Goal: Information Seeking & Learning: Learn about a topic

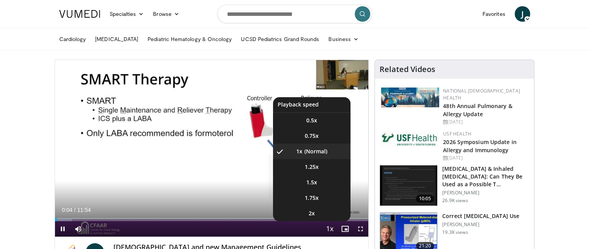
click at [329, 226] on span "Video Player" at bounding box center [329, 228] width 11 height 15
click at [323, 170] on li "1.25x" at bounding box center [311, 166] width 77 height 15
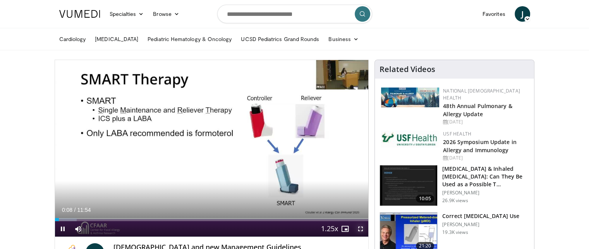
click at [361, 226] on span "Video Player" at bounding box center [360, 228] width 15 height 15
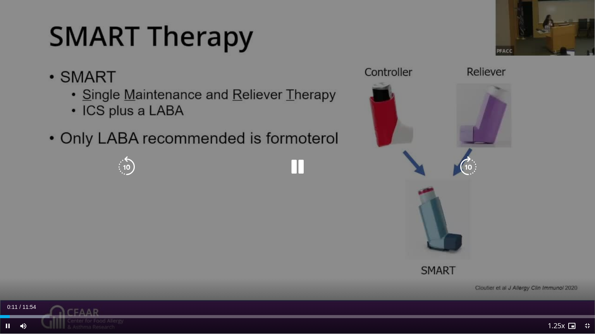
click at [471, 169] on icon "Video Player" at bounding box center [468, 167] width 22 height 22
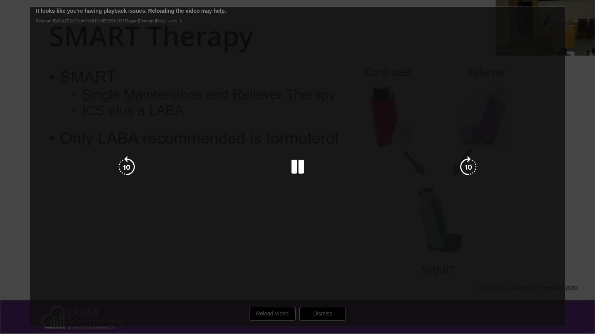
click at [268, 249] on div "10 seconds Tap to unmute" at bounding box center [297, 167] width 595 height 334
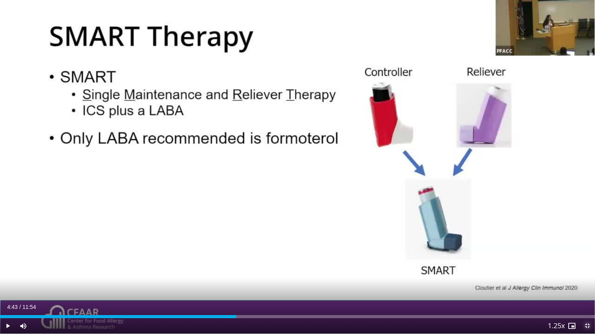
click at [592, 249] on span "Video Player" at bounding box center [586, 326] width 15 height 15
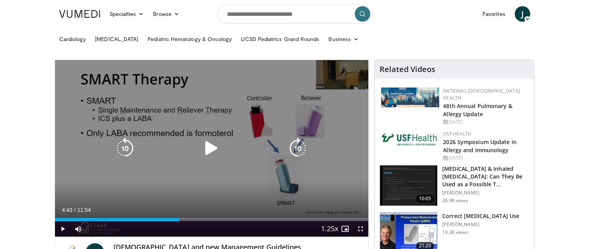
click at [209, 149] on icon "Video Player" at bounding box center [212, 148] width 22 height 22
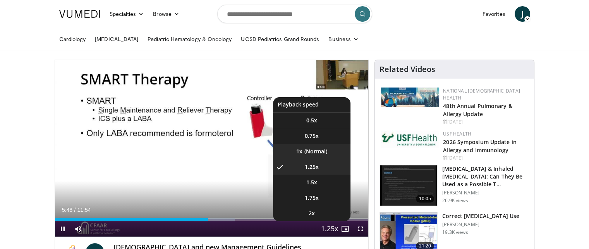
click at [312, 153] on li "1x" at bounding box center [311, 151] width 77 height 15
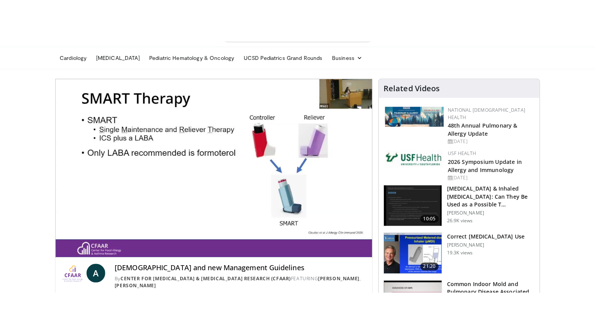
scroll to position [23, 0]
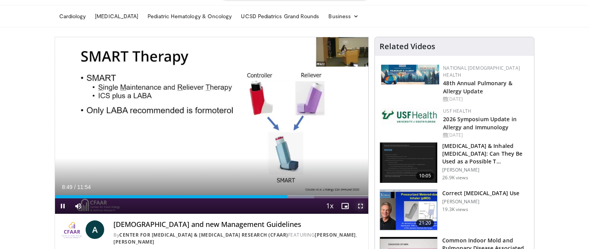
click at [358, 204] on span "Video Player" at bounding box center [360, 205] width 15 height 15
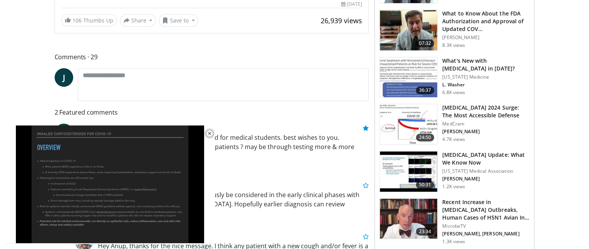
scroll to position [302, 0]
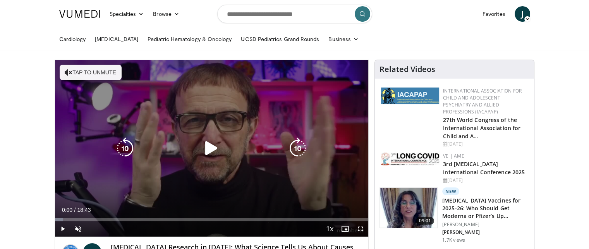
click at [94, 70] on button "Tap to unmute" at bounding box center [91, 72] width 62 height 15
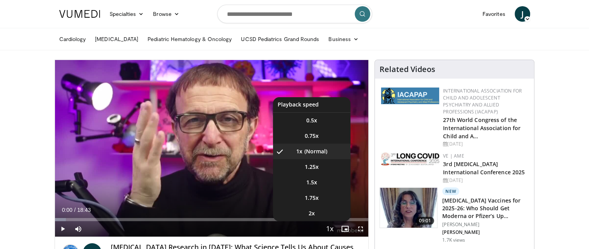
click at [331, 228] on span "Video Player" at bounding box center [329, 228] width 11 height 15
click at [319, 167] on li "1.25x" at bounding box center [311, 166] width 77 height 15
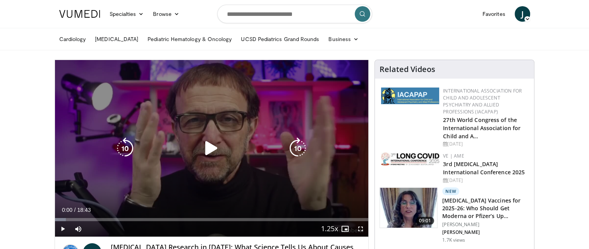
click at [212, 148] on icon "Video Player" at bounding box center [212, 148] width 22 height 22
click at [300, 149] on icon "Video Player" at bounding box center [298, 148] width 22 height 22
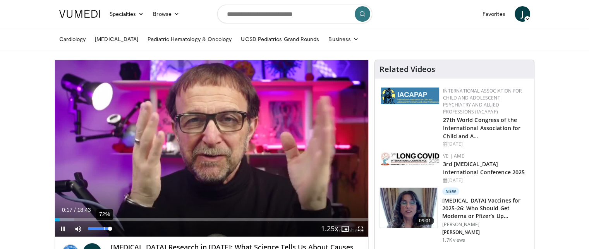
click at [103, 230] on div "72%" at bounding box center [99, 228] width 27 height 15
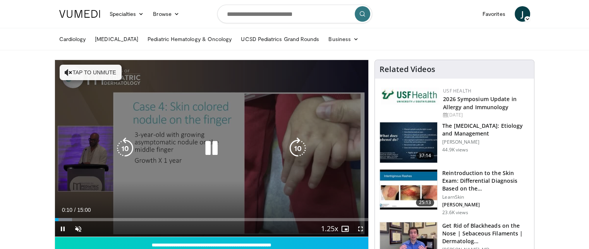
click at [109, 70] on button "Tap to unmute" at bounding box center [91, 72] width 62 height 15
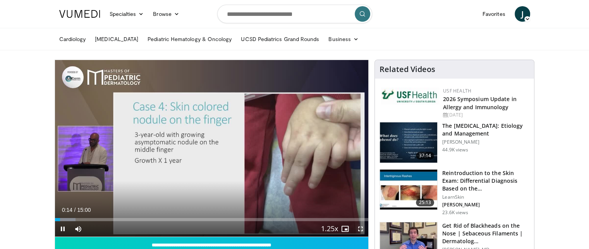
click at [361, 230] on span "Video Player" at bounding box center [360, 228] width 15 height 15
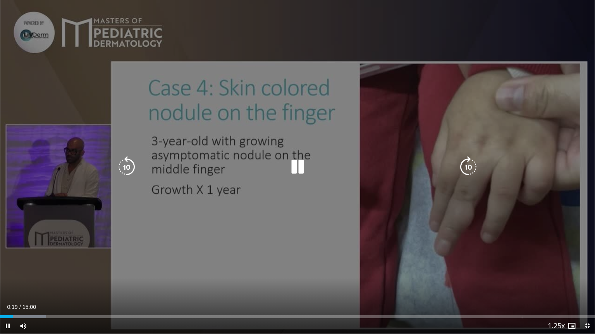
click at [473, 170] on icon "Video Player" at bounding box center [468, 167] width 22 height 22
click at [465, 166] on icon "Video Player" at bounding box center [468, 167] width 22 height 22
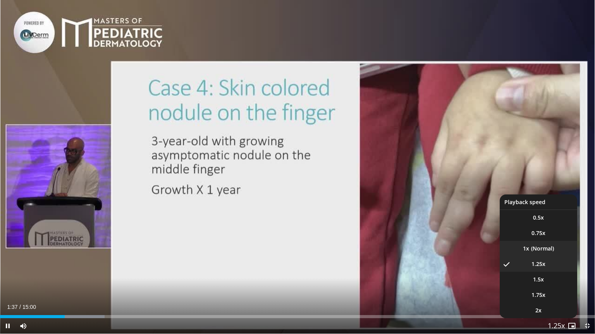
click at [550, 248] on li "1x" at bounding box center [537, 248] width 77 height 15
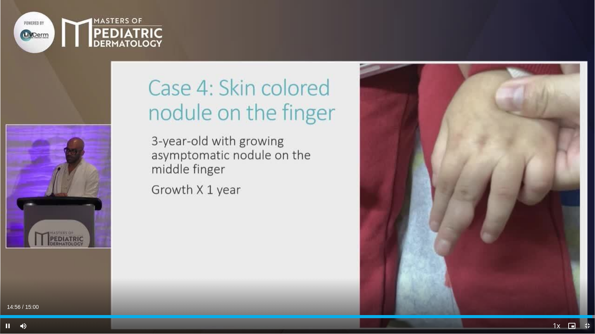
click at [588, 249] on span "Video Player" at bounding box center [586, 326] width 15 height 15
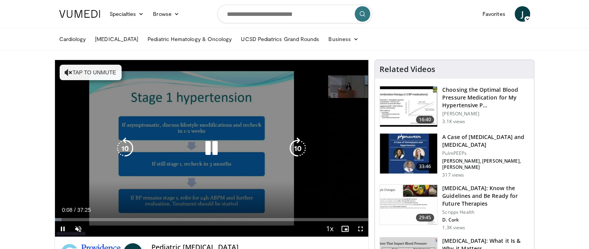
click at [81, 66] on button "Tap to unmute" at bounding box center [91, 72] width 62 height 15
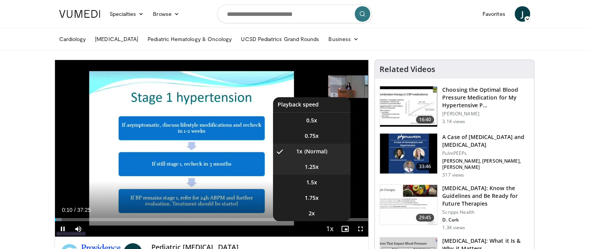
click at [310, 163] on span "1.25x" at bounding box center [312, 167] width 14 height 8
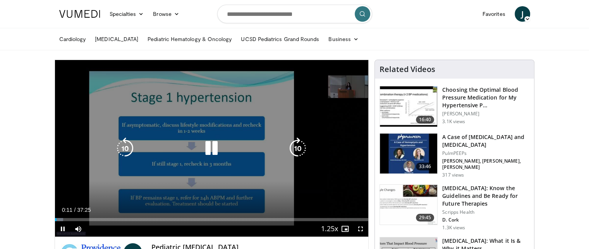
click at [298, 146] on icon "Video Player" at bounding box center [298, 148] width 22 height 22
click at [299, 144] on icon "Video Player" at bounding box center [298, 148] width 22 height 22
